Goal: Task Accomplishment & Management: Use online tool/utility

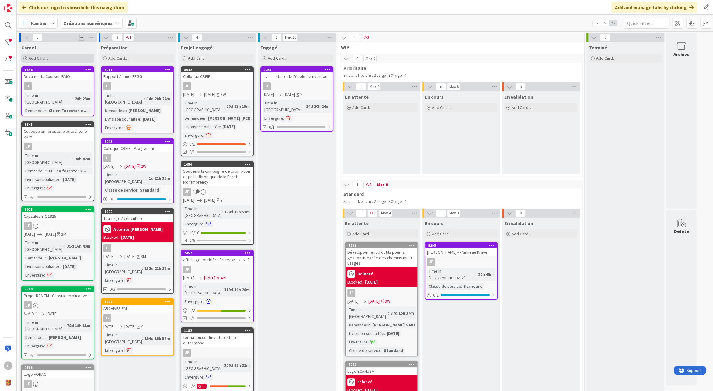
click at [53, 56] on div "Add Card..." at bounding box center [57, 58] width 73 height 9
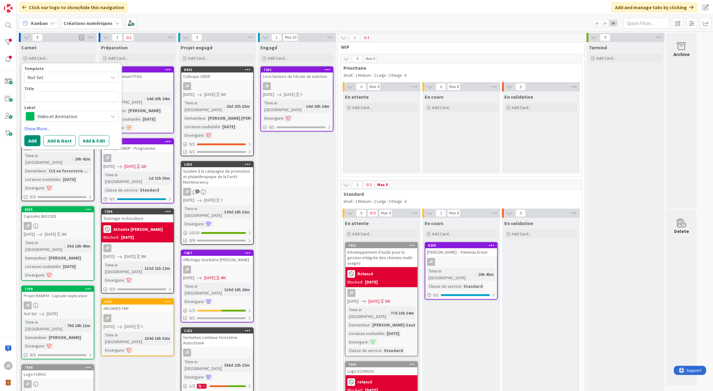
click at [115, 118] on icon at bounding box center [112, 116] width 5 height 5
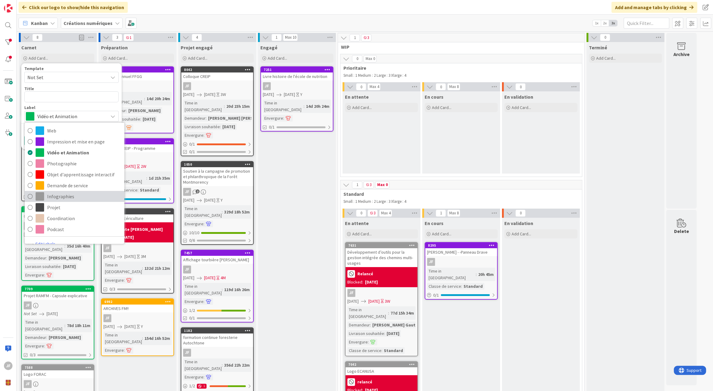
click at [65, 196] on span "Infographies" at bounding box center [84, 196] width 74 height 9
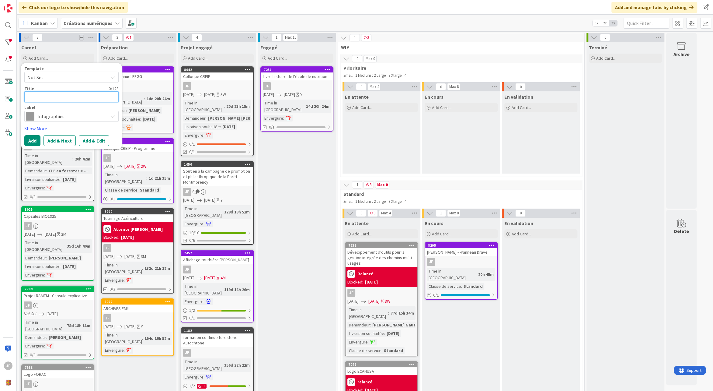
click at [51, 94] on textarea at bounding box center [71, 96] width 94 height 11
type textarea "x"
type textarea "L"
type textarea "x"
type textarea "Lo"
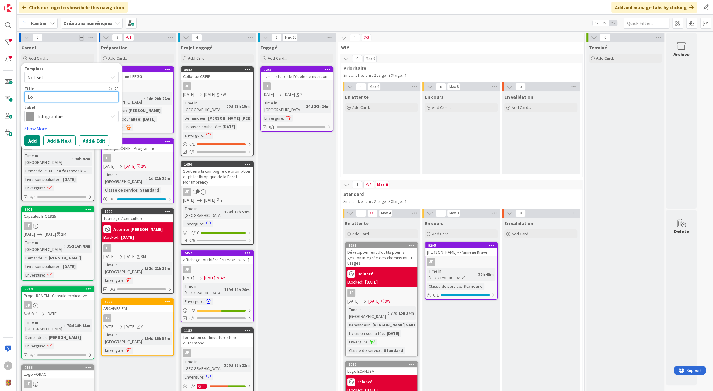
type textarea "x"
type textarea "Logo"
type textarea "x"
type textarea "Logo"
click at [46, 98] on textarea "Logo" at bounding box center [71, 96] width 94 height 11
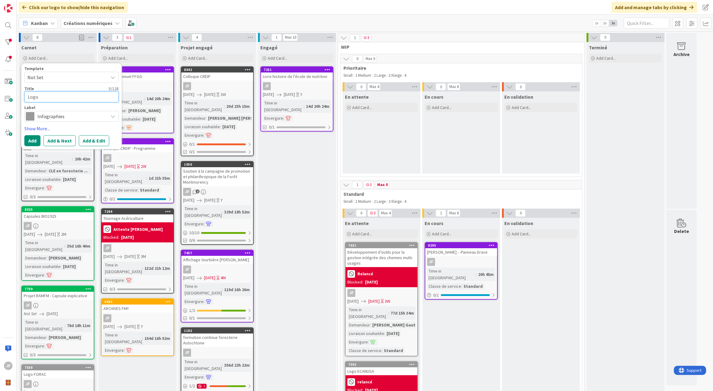
paste textarea "Atelier IUFRO"
type textarea "x"
type textarea "Logo Atelier IUFRO"
click at [98, 140] on button "Add & Edit" at bounding box center [94, 140] width 30 height 11
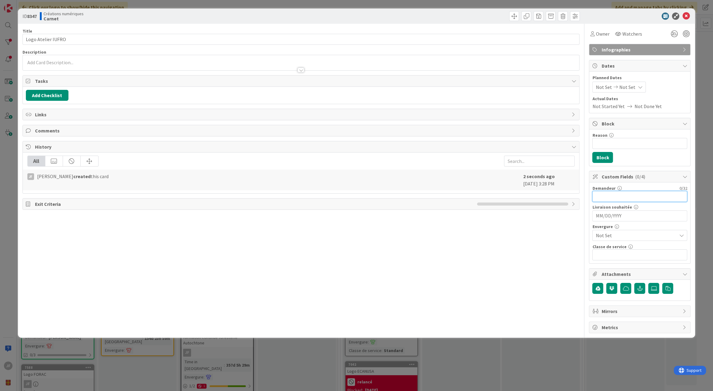
click at [629, 195] on input "text" at bounding box center [640, 196] width 95 height 11
type input "[PERSON_NAME]"
click at [637, 231] on span "Not Set" at bounding box center [635, 235] width 78 height 9
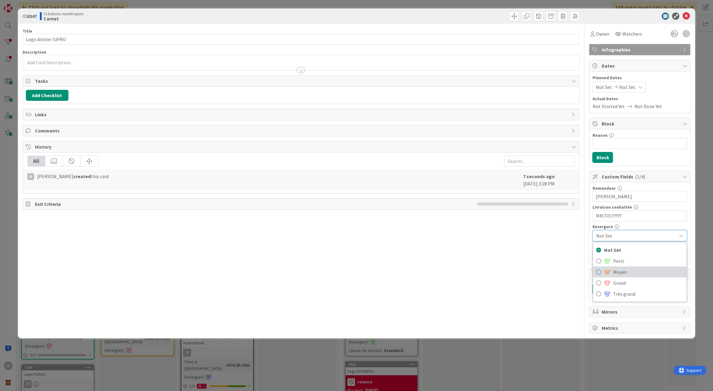
click at [622, 267] on span "Moyen" at bounding box center [648, 271] width 71 height 9
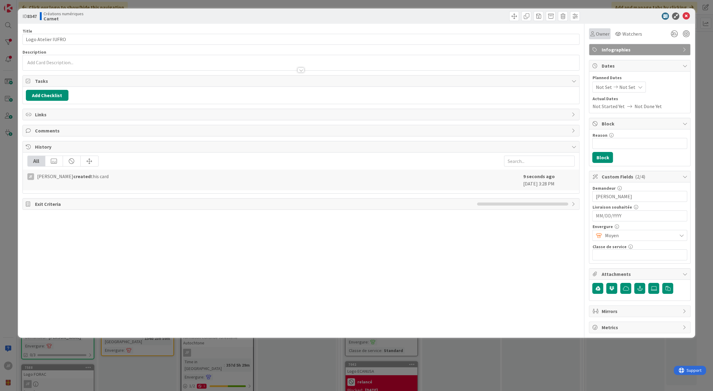
click at [602, 32] on span "Owner" at bounding box center [603, 33] width 14 height 7
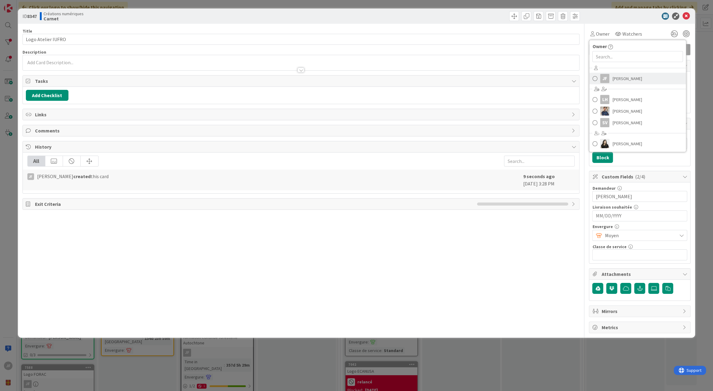
click at [606, 75] on div "JF" at bounding box center [605, 78] width 9 height 9
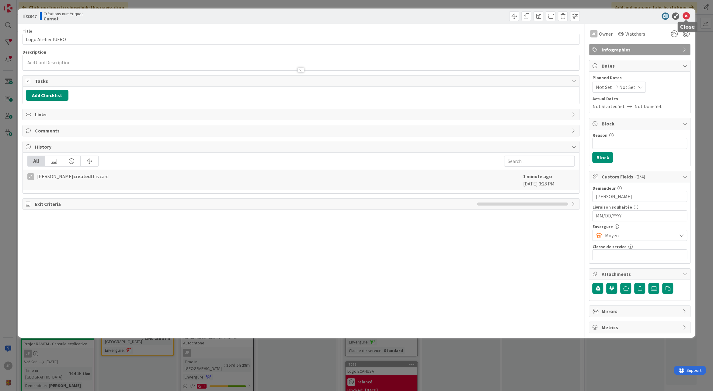
click at [688, 15] on icon at bounding box center [686, 15] width 7 height 7
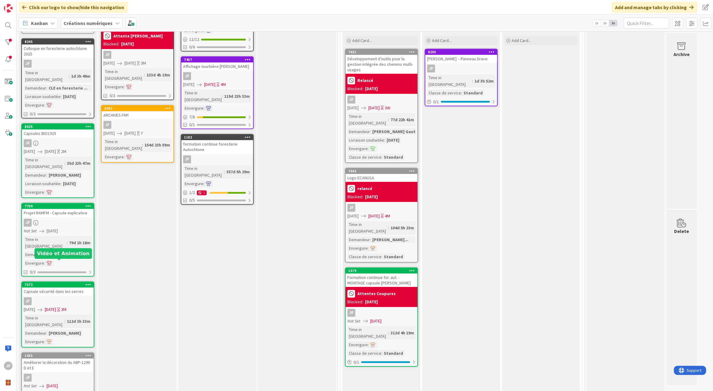
scroll to position [126, 0]
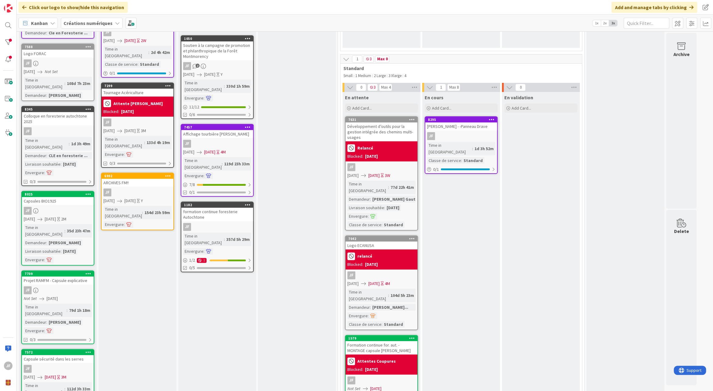
click at [135, 98] on div "Attente [PERSON_NAME]" at bounding box center [137, 103] width 68 height 10
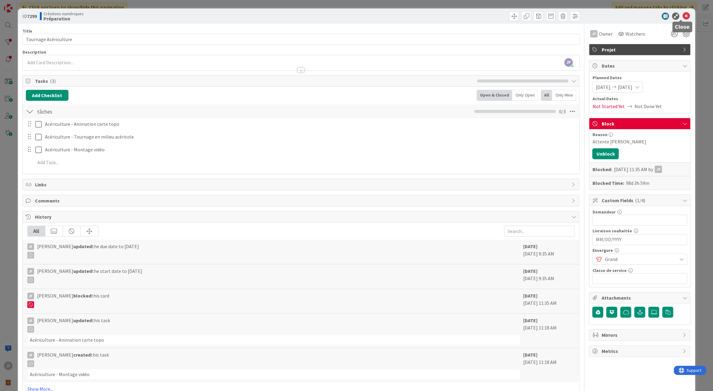
click at [683, 16] on icon at bounding box center [686, 15] width 7 height 7
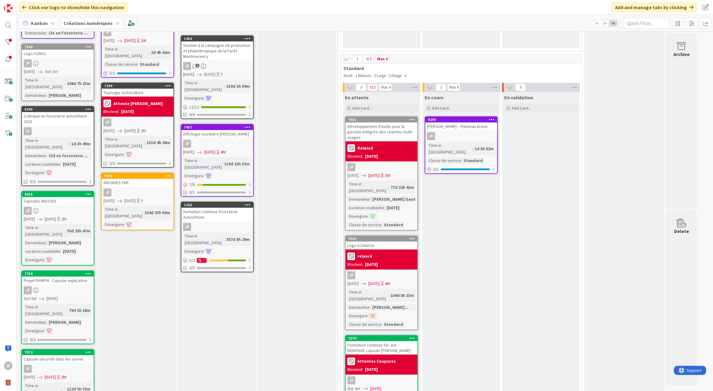
click at [170, 83] on icon at bounding box center [168, 85] width 6 height 4
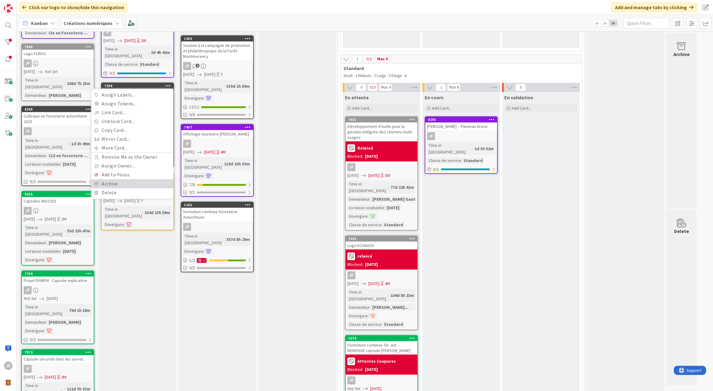
click at [115, 179] on link "Archive" at bounding box center [132, 183] width 82 height 9
